Goal: Connect with others: Connect with others

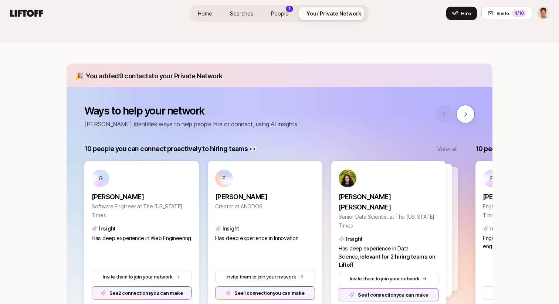
scroll to position [58, 0]
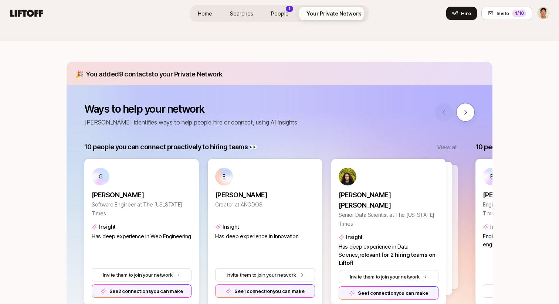
click at [415, 17] on div "Home Searches People 1 Your Private Network Hire Hire Invite 4 /10" at bounding box center [279, 13] width 541 height 13
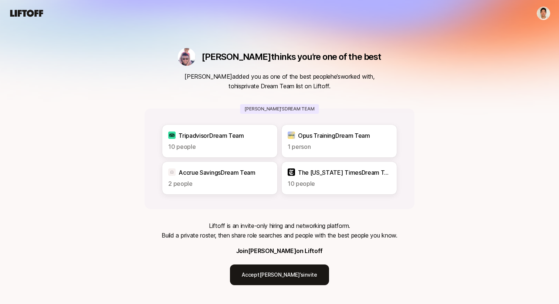
click at [341, 37] on div "Alex thinks you’re one of the best Alex added you as one of the best people he’…" at bounding box center [279, 157] width 559 height 315
click at [331, 24] on nav at bounding box center [279, 13] width 559 height 27
